Goal: Task Accomplishment & Management: Manage account settings

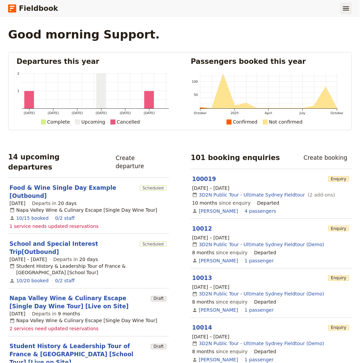
click at [345, 10] on icon "Show menu" at bounding box center [346, 8] width 6 height 4
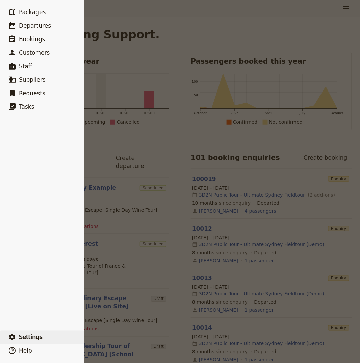
click at [36, 336] on span "Settings" at bounding box center [31, 337] width 24 height 7
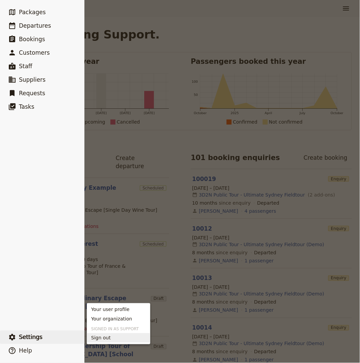
click at [105, 339] on span "Sign out" at bounding box center [101, 337] width 20 height 7
